Goal: Task Accomplishment & Management: Use online tool/utility

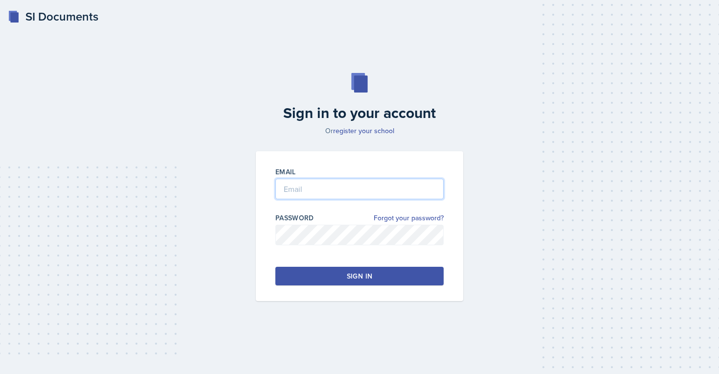
type input "[EMAIL_ADDRESS][PERSON_NAME][DOMAIN_NAME]"
click at [312, 278] on button "Sign in" at bounding box center [359, 275] width 168 height 19
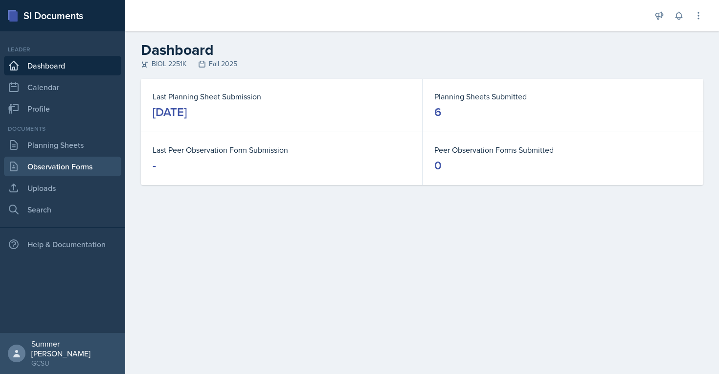
click at [55, 157] on link "Observation Forms" at bounding box center [62, 166] width 117 height 20
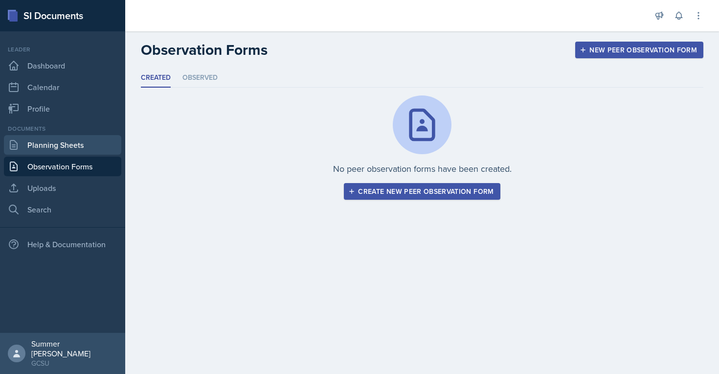
click at [55, 141] on link "Planning Sheets" at bounding box center [62, 145] width 117 height 20
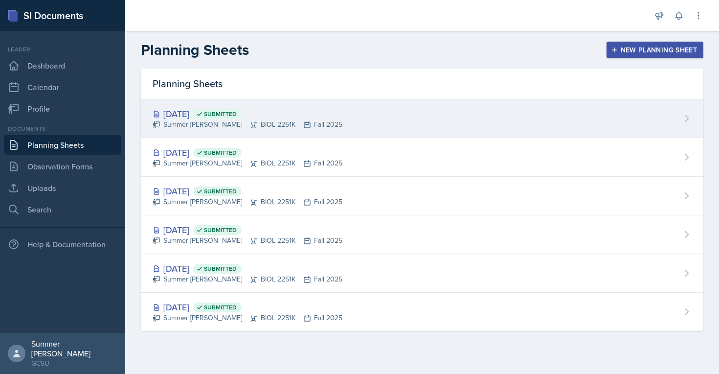
click at [203, 108] on div "[DATE] Submitted" at bounding box center [248, 113] width 190 height 13
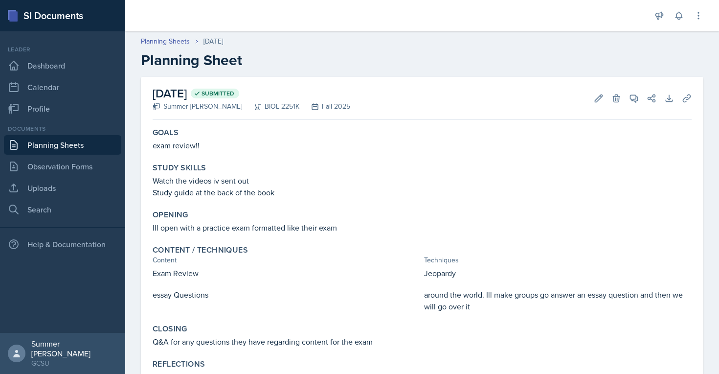
scroll to position [36, 0]
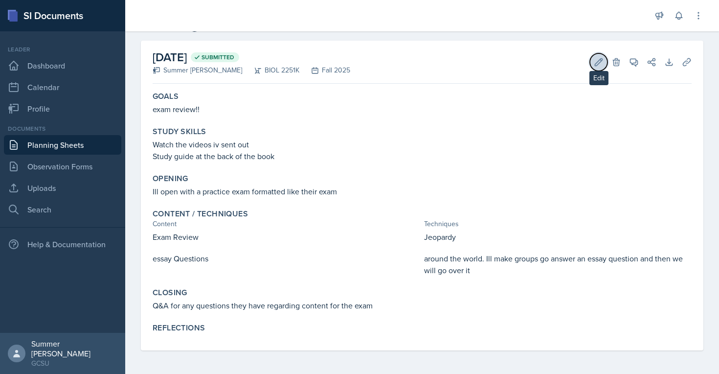
click at [595, 60] on icon at bounding box center [599, 62] width 10 height 10
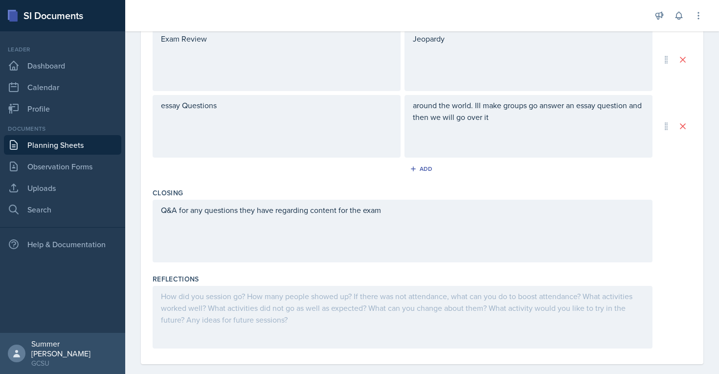
scroll to position [356, 0]
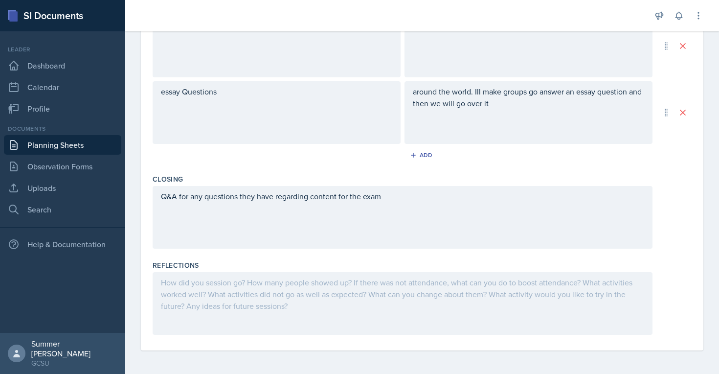
click at [243, 296] on div at bounding box center [403, 303] width 500 height 63
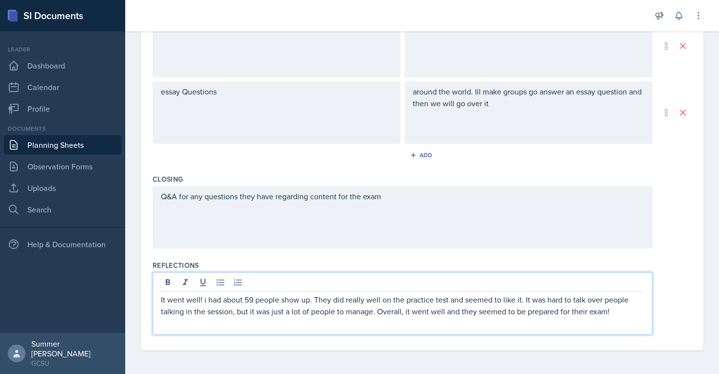
scroll to position [0, 0]
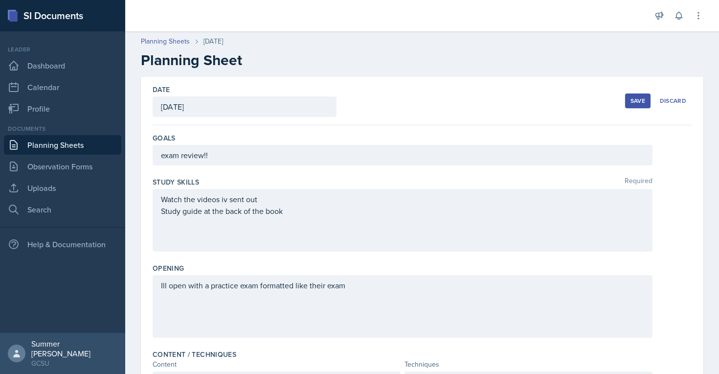
click at [649, 99] on button "Save" at bounding box center [637, 100] width 25 height 15
